Goal: Use online tool/utility

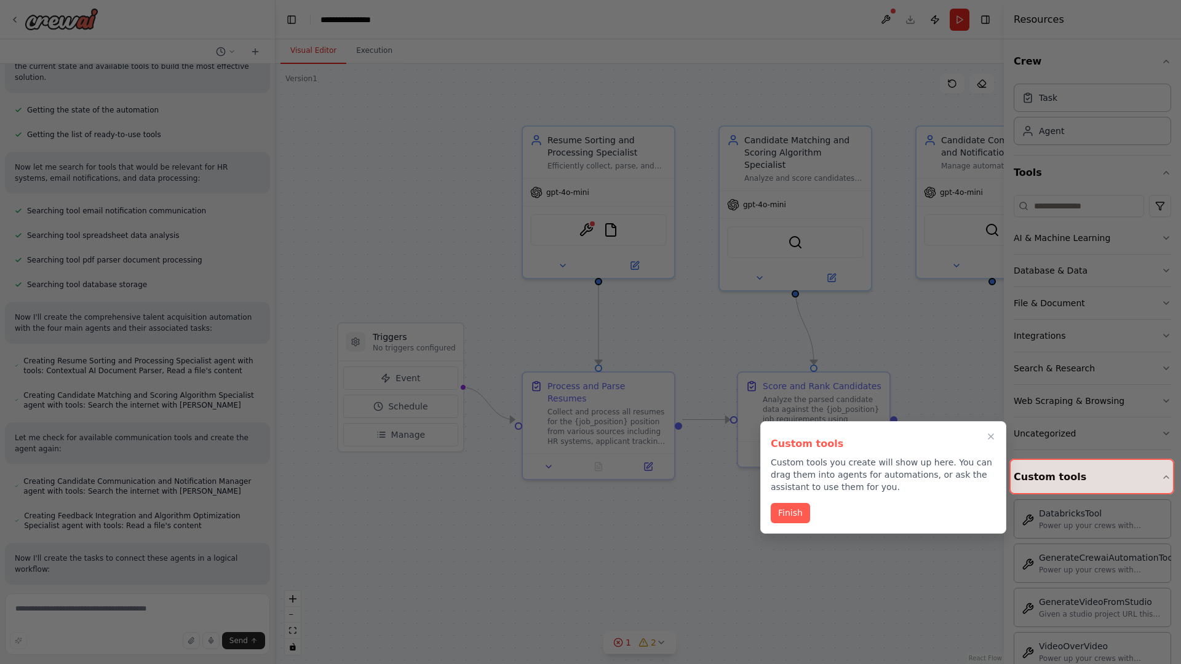
scroll to position [282, 0]
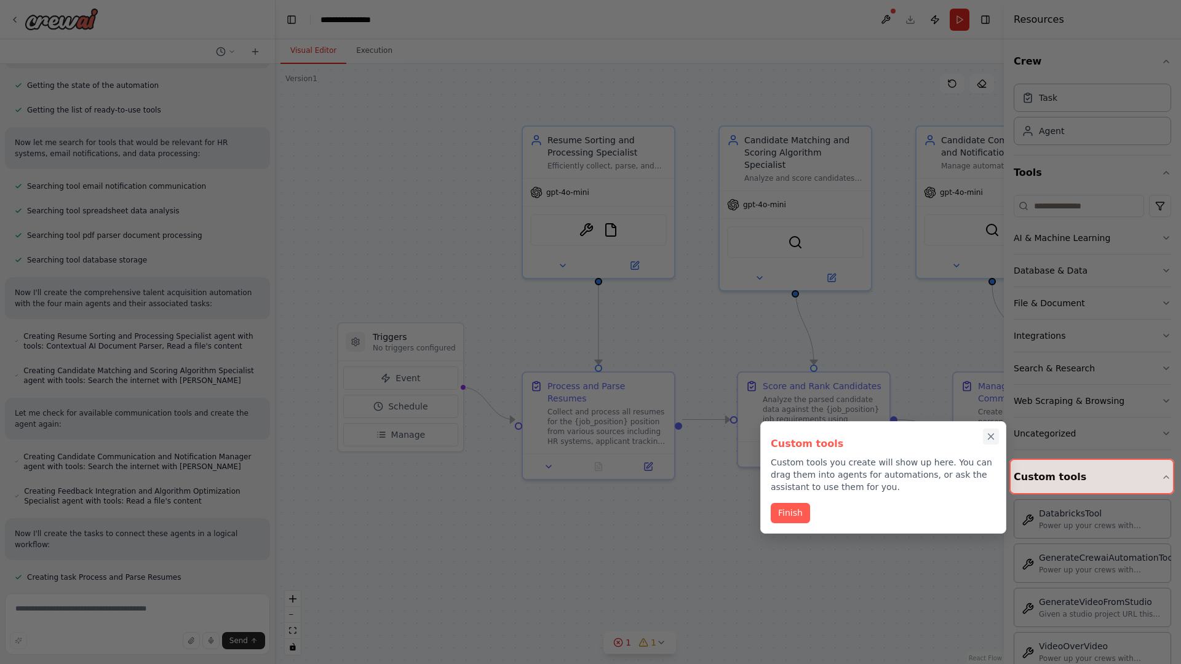
click at [991, 437] on icon "Close walkthrough" at bounding box center [991, 437] width 6 height 6
